Goal: Check status: Check status

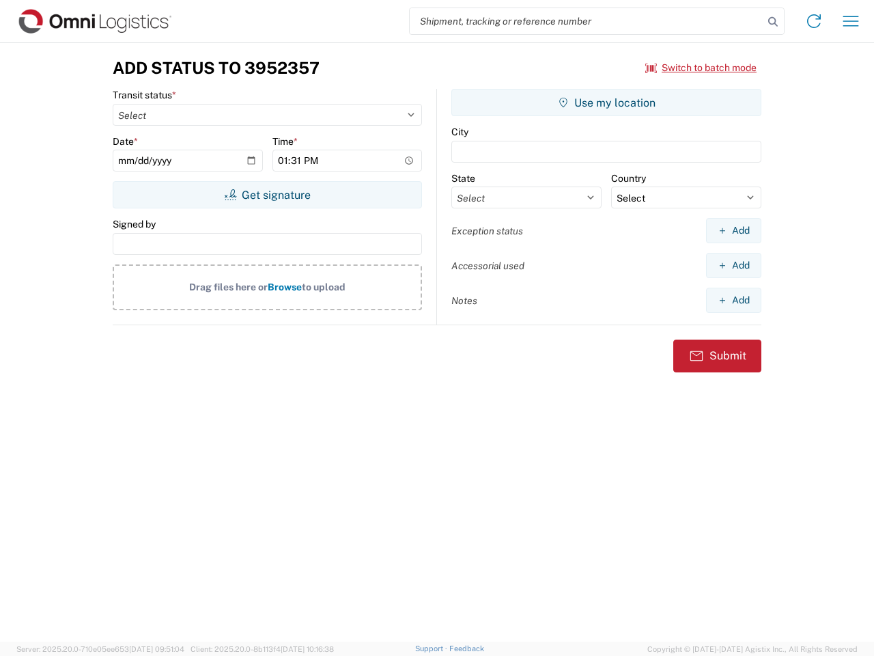
click at [587, 21] on input "search" at bounding box center [587, 21] width 354 height 26
click at [773, 22] on icon at bounding box center [772, 21] width 19 height 19
click at [814, 21] on icon at bounding box center [814, 21] width 22 height 22
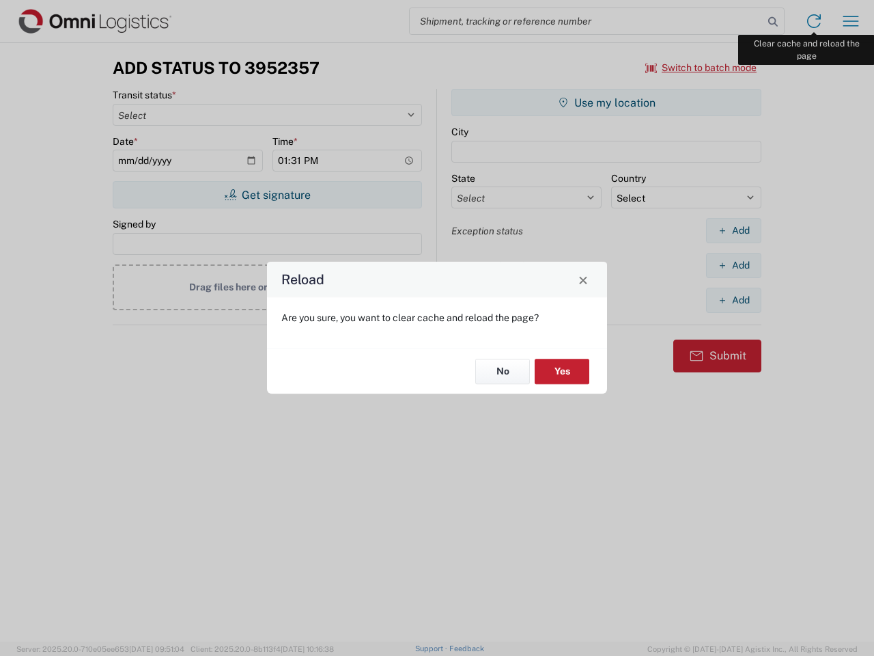
click at [851, 21] on div "Reload Are you sure, you want to clear cache and reload the page? No Yes" at bounding box center [437, 328] width 874 height 656
click at [701, 68] on div "Reload Are you sure, you want to clear cache and reload the page? No Yes" at bounding box center [437, 328] width 874 height 656
click at [267, 195] on div "Reload Are you sure, you want to clear cache and reload the page? No Yes" at bounding box center [437, 328] width 874 height 656
click at [606, 102] on div "Reload Are you sure, you want to clear cache and reload the page? No Yes" at bounding box center [437, 328] width 874 height 656
click at [733, 230] on div "Reload Are you sure, you want to clear cache and reload the page? No Yes" at bounding box center [437, 328] width 874 height 656
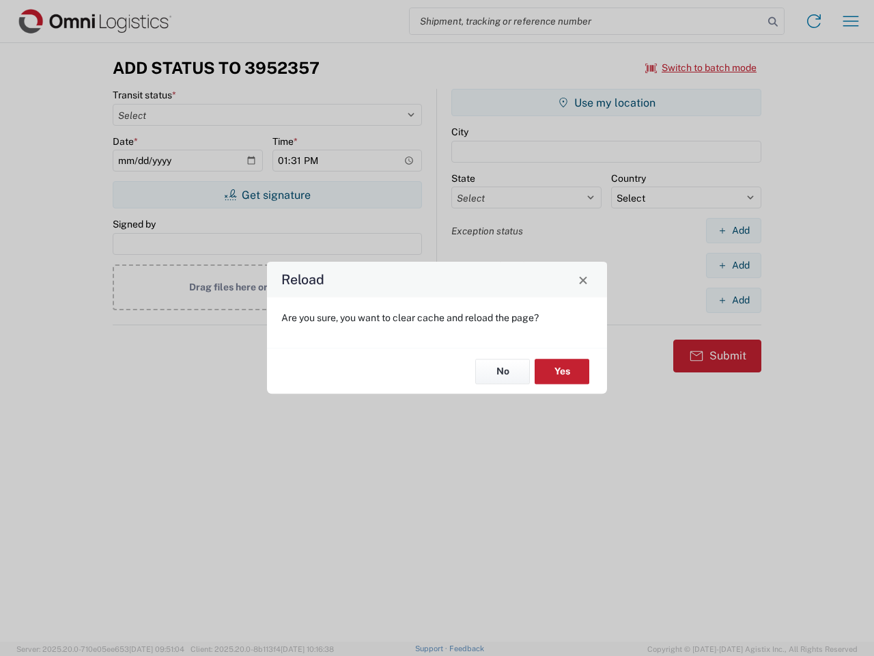
click at [733, 265] on div "Reload Are you sure, you want to clear cache and reload the page? No Yes" at bounding box center [437, 328] width 874 height 656
click at [733, 300] on div "Reload Are you sure, you want to clear cache and reload the page? No Yes" at bounding box center [437, 328] width 874 height 656
